Goal: Check status

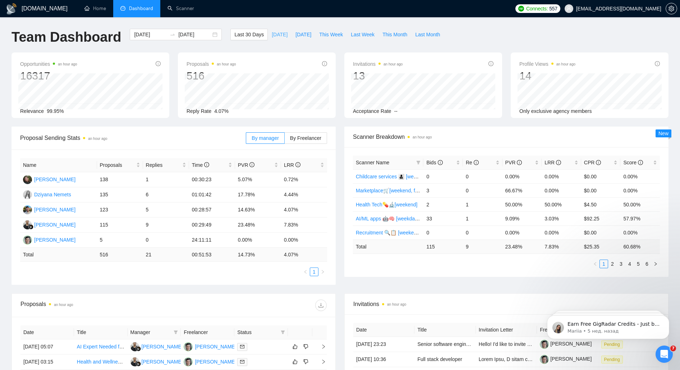
click at [280, 34] on button "[DATE]" at bounding box center [280, 35] width 24 height 12
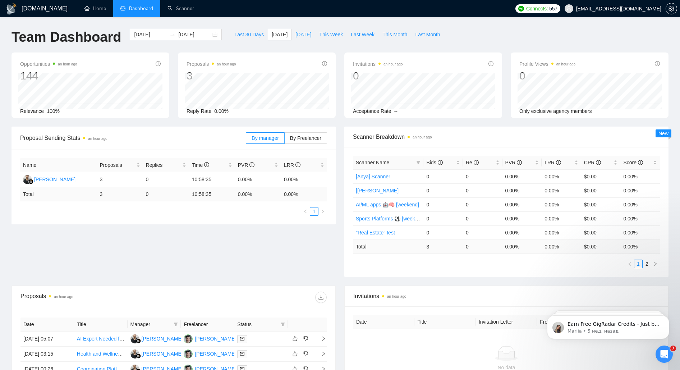
click at [298, 38] on span "[DATE]" at bounding box center [304, 35] width 16 height 8
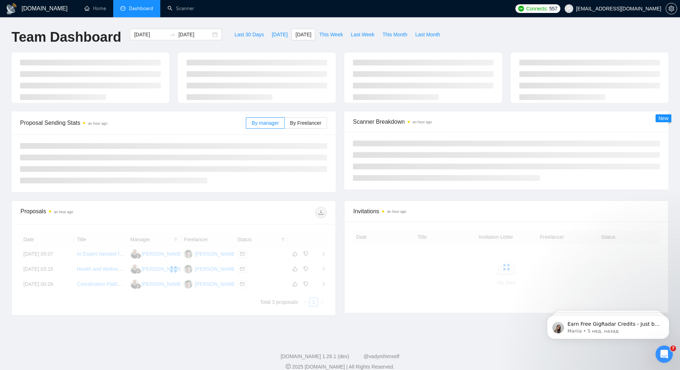
type input "[DATE]"
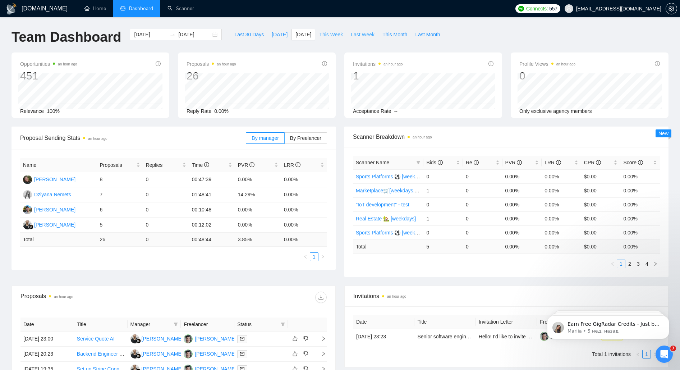
drag, startPoint x: 360, startPoint y: 33, endPoint x: 343, endPoint y: 35, distance: 16.6
click at [360, 33] on span "Last Week" at bounding box center [363, 35] width 24 height 8
type input "[DATE]"
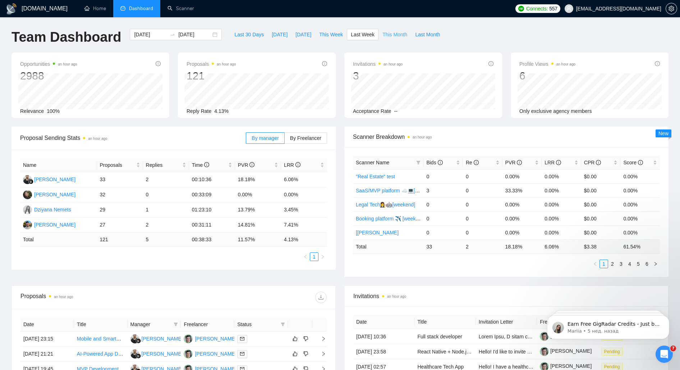
click at [395, 33] on span "This Month" at bounding box center [395, 35] width 25 height 8
type input "[DATE]"
